Goal: Entertainment & Leisure: Browse casually

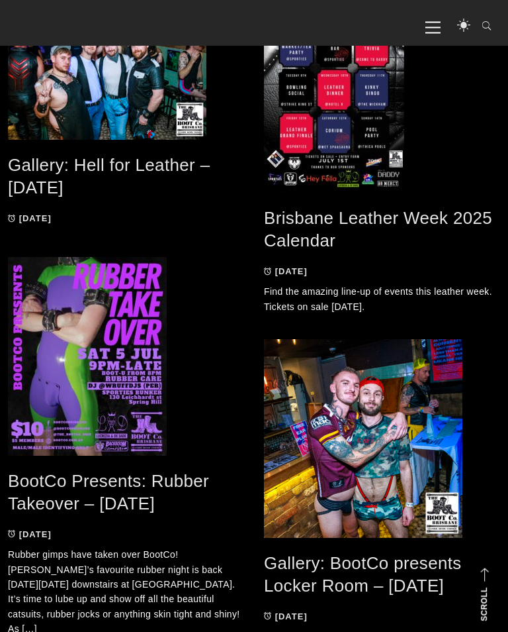
scroll to position [1799, 0]
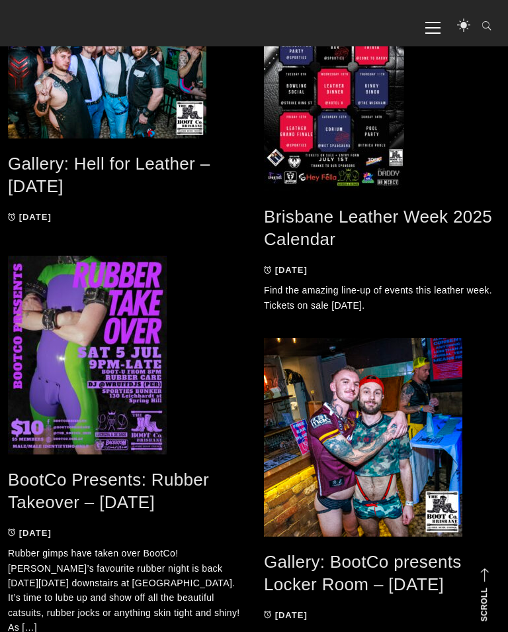
click at [68, 156] on link "Gallery: Hell for Leather – [DATE]" at bounding box center [109, 175] width 202 height 43
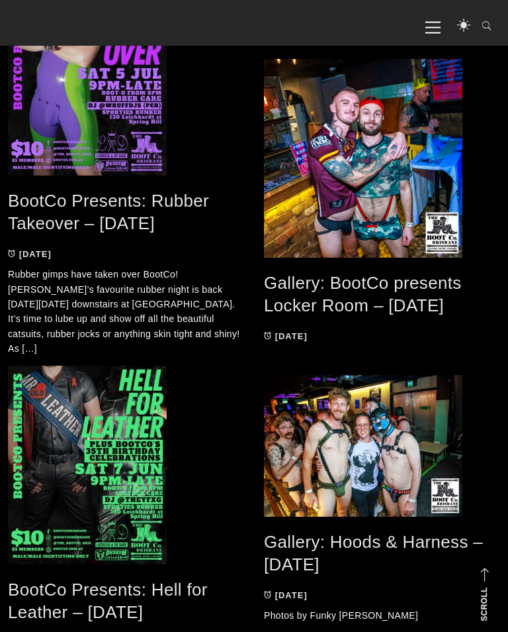
scroll to position [2077, 0]
click at [314, 297] on link "Gallery: BootCo presents Locker Room – [DATE]" at bounding box center [363, 294] width 198 height 43
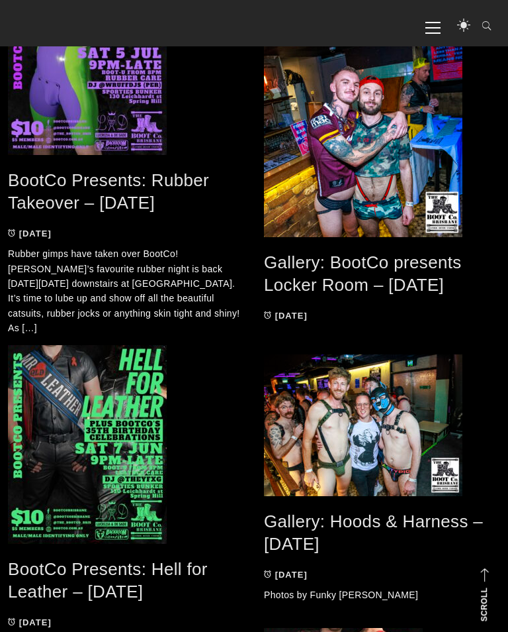
click at [338, 287] on link "Gallery: BootCo presents Locker Room – [DATE]" at bounding box center [363, 273] width 198 height 43
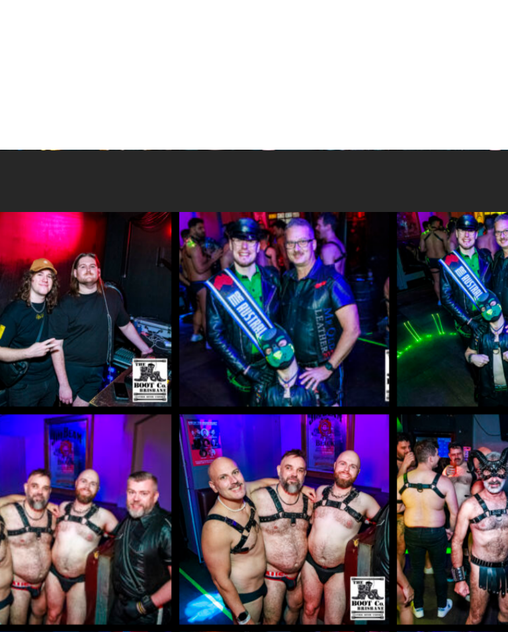
scroll to position [1714, 0]
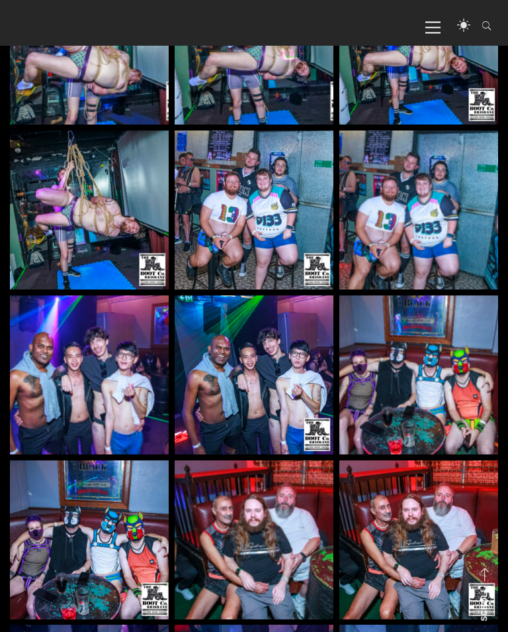
scroll to position [2006, 0]
